Goal: Transaction & Acquisition: Download file/media

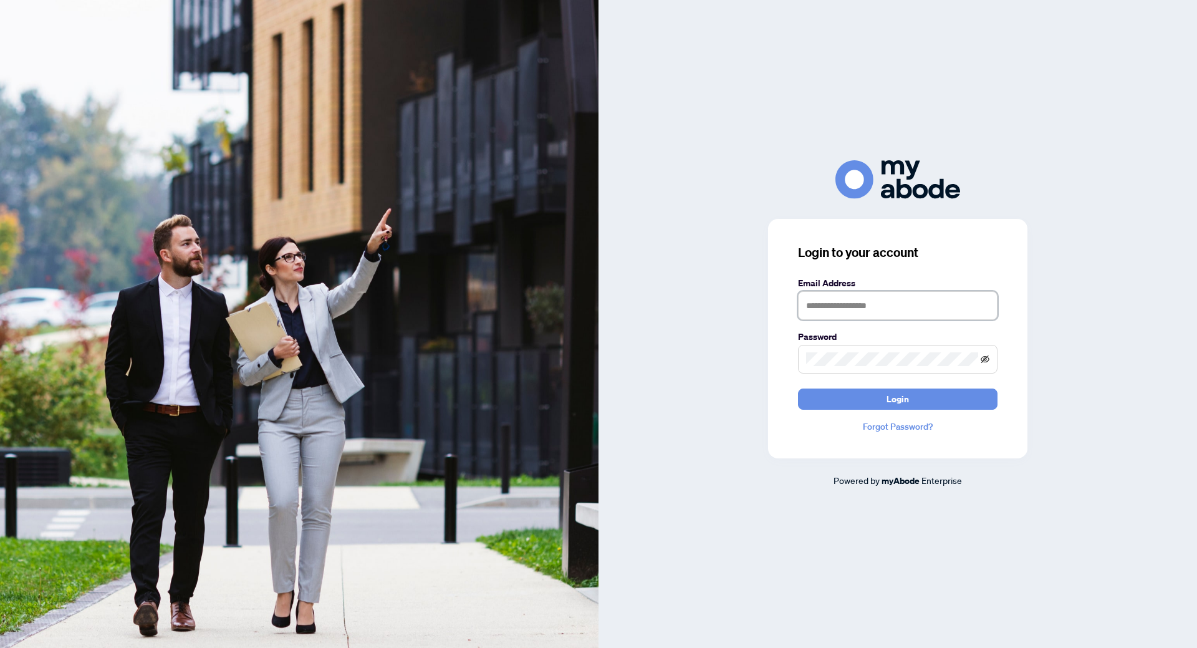
type input "**********"
click at [985, 362] on icon "eye-invisible" at bounding box center [985, 359] width 9 height 9
click at [848, 412] on div "**********" at bounding box center [897, 338] width 259 height 239
click at [849, 400] on button "Login" at bounding box center [898, 399] width 200 height 21
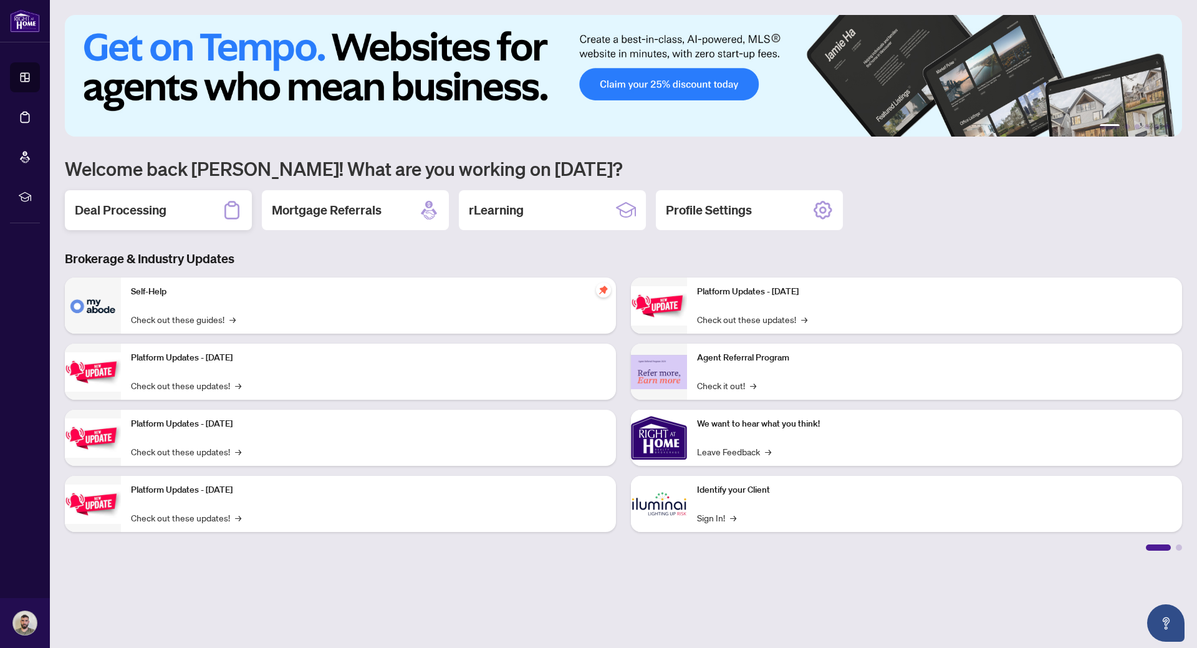
click at [214, 210] on div "Deal Processing" at bounding box center [158, 210] width 187 height 40
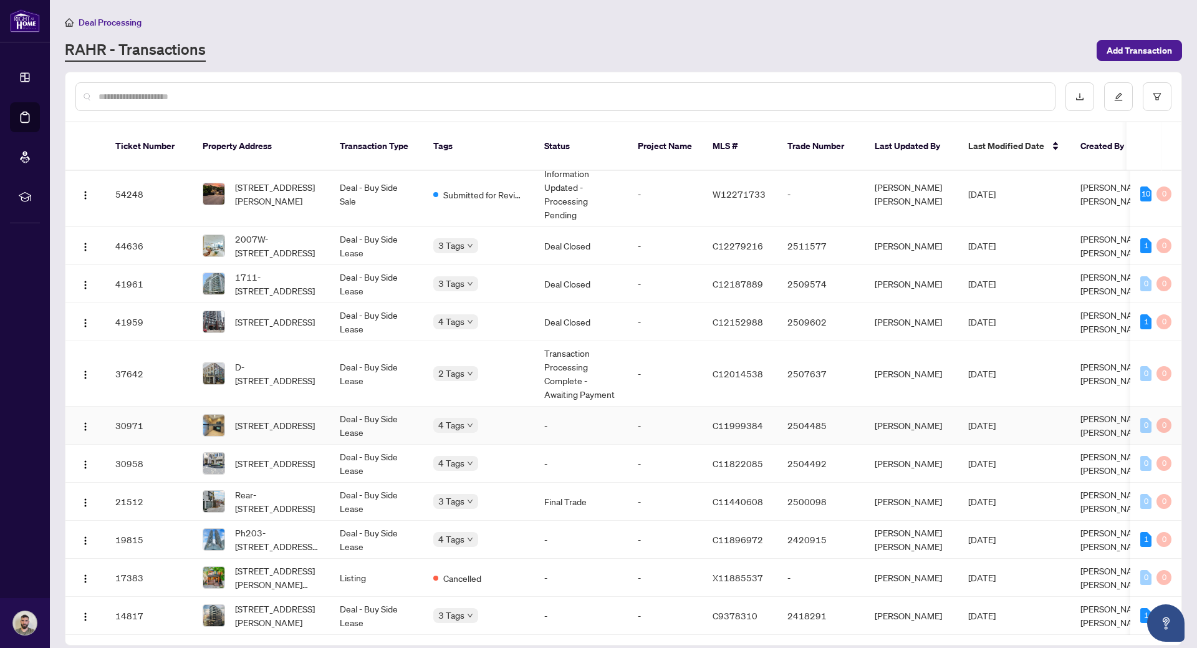
scroll to position [13, 0]
click at [246, 526] on span "Ph203-[STREET_ADDRESS][PERSON_NAME]" at bounding box center [277, 539] width 85 height 27
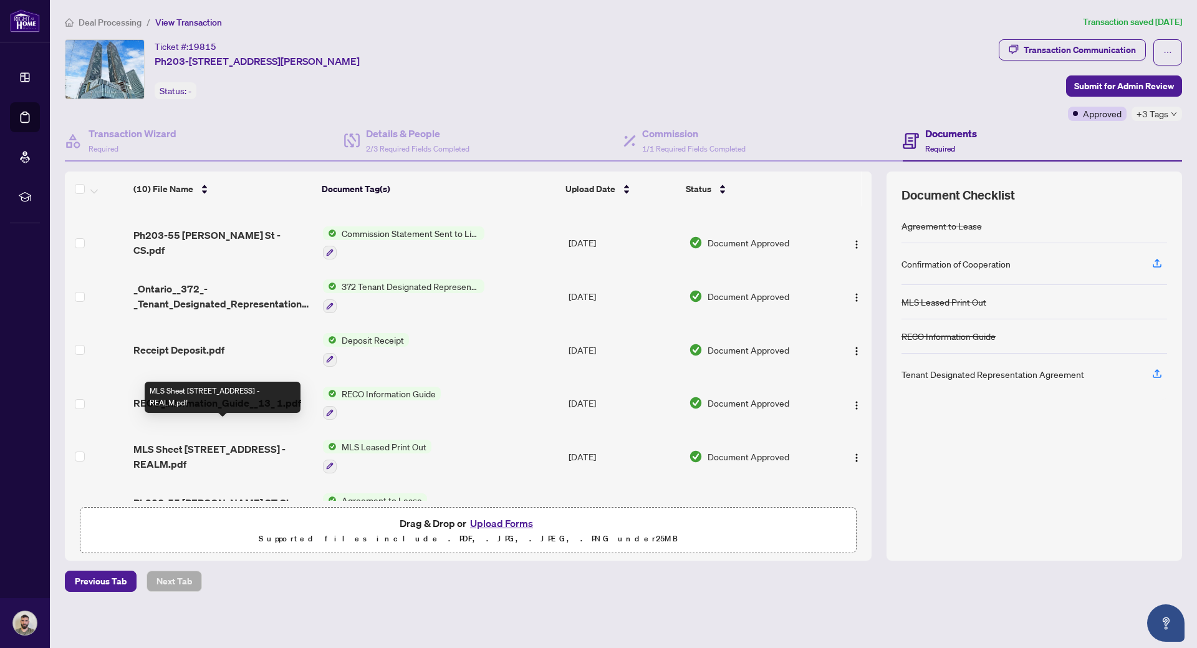
scroll to position [225, 0]
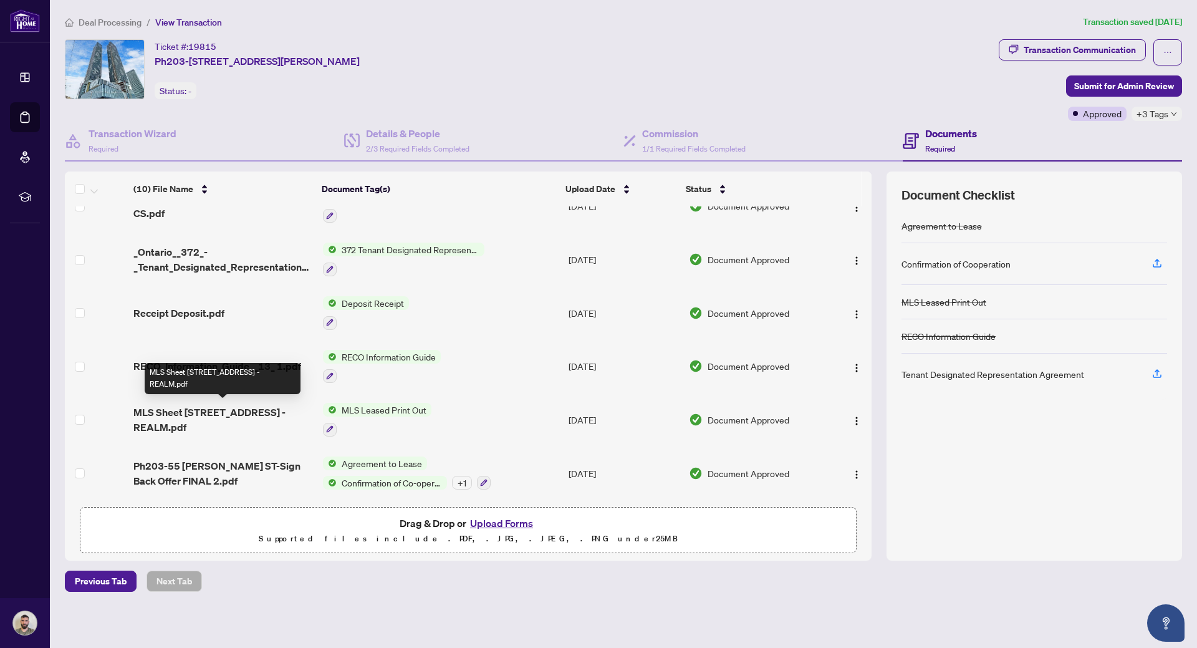
click at [259, 410] on span "MLS Sheet [STREET_ADDRESS] - REALM.pdf" at bounding box center [223, 420] width 180 height 30
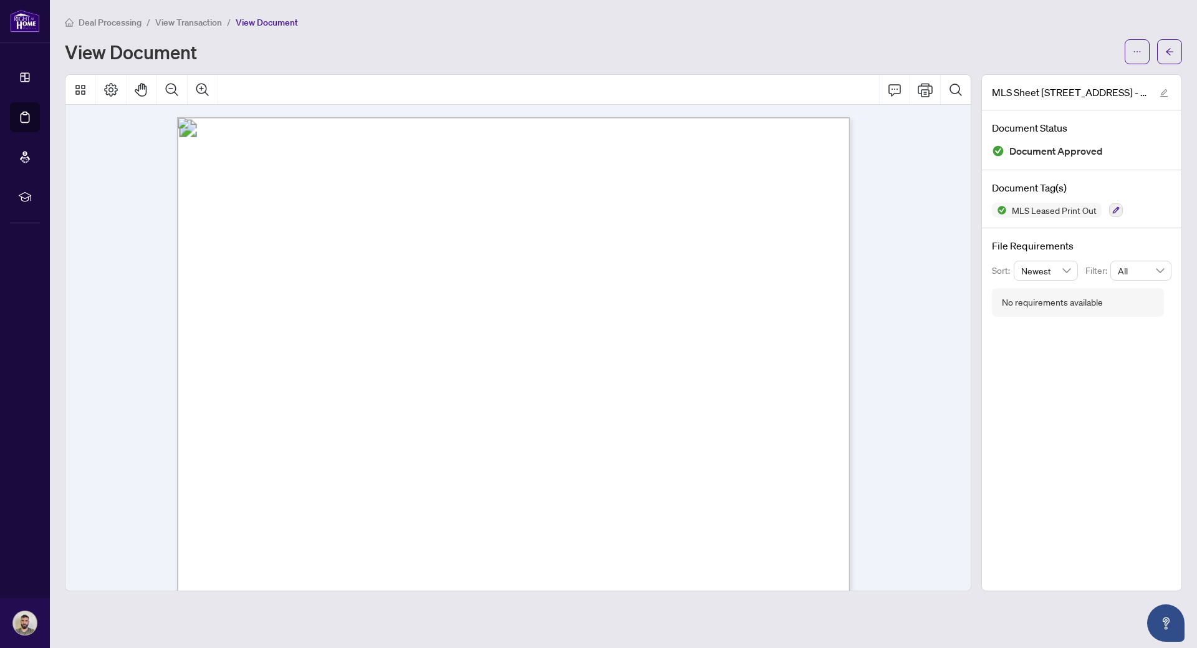
scroll to position [125, 0]
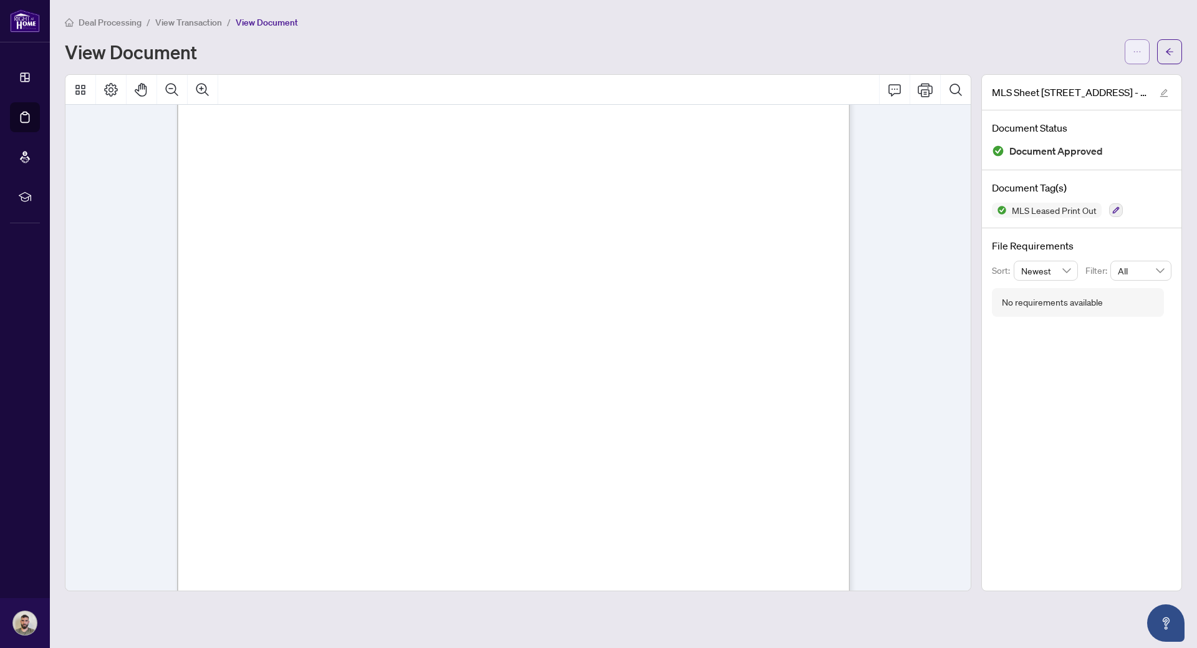
click at [1140, 47] on icon "ellipsis" at bounding box center [1137, 51] width 9 height 9
click at [1109, 80] on span "Download" at bounding box center [1092, 79] width 95 height 14
